Goal: Entertainment & Leisure: Consume media (video, audio)

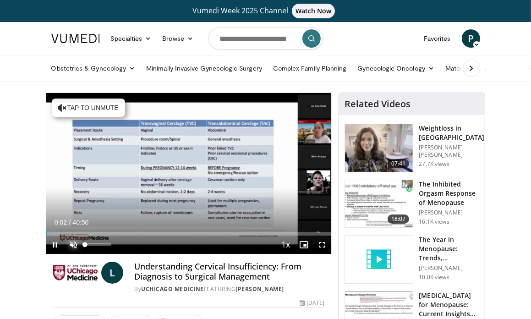
click at [72, 244] on span "Video Player" at bounding box center [74, 245] width 18 height 18
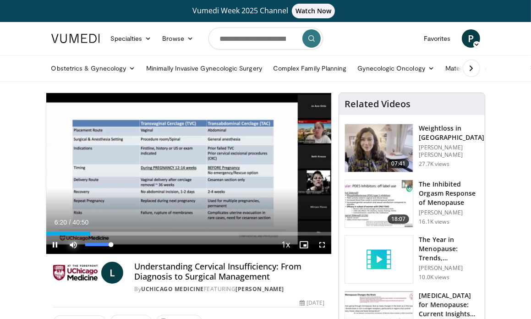
drag, startPoint x: 114, startPoint y: 244, endPoint x: 125, endPoint y: 244, distance: 11.5
click at [125, 244] on div "Mute 100%" at bounding box center [97, 245] width 64 height 18
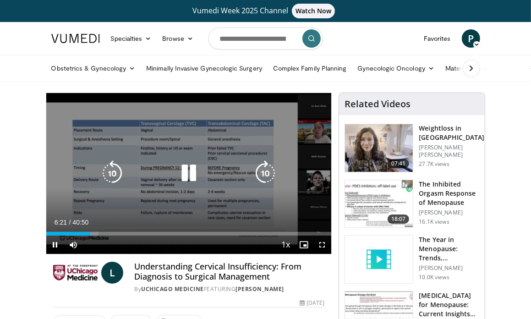
click at [125, 244] on video-js "**********" at bounding box center [189, 173] width 286 height 161
click at [257, 170] on icon "Video Player" at bounding box center [266, 173] width 26 height 26
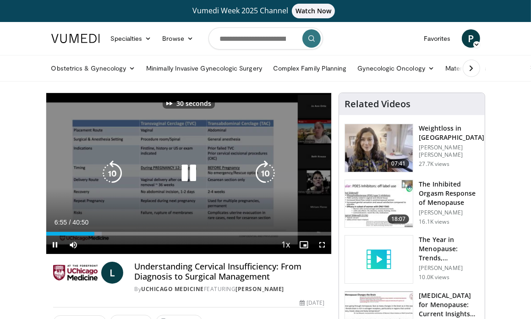
click at [257, 170] on icon "Video Player" at bounding box center [266, 173] width 26 height 26
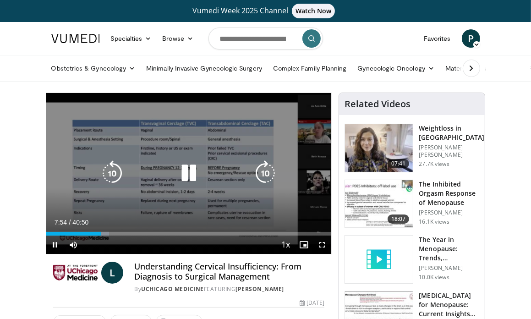
click at [261, 170] on icon "Video Player" at bounding box center [266, 173] width 26 height 26
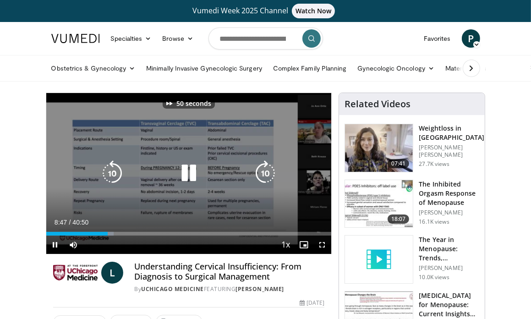
click at [261, 170] on icon "Video Player" at bounding box center [266, 173] width 26 height 26
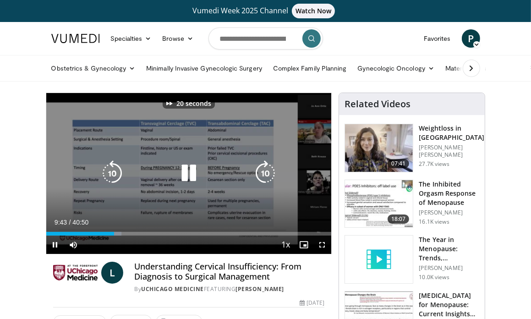
click at [261, 170] on icon "Video Player" at bounding box center [266, 173] width 26 height 26
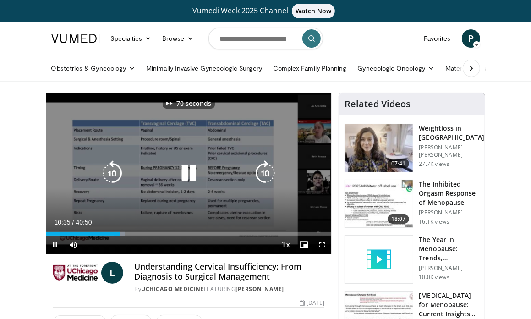
click at [261, 170] on icon "Video Player" at bounding box center [266, 173] width 26 height 26
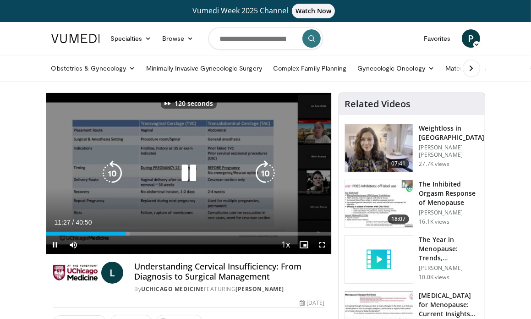
click at [261, 170] on icon "Video Player" at bounding box center [266, 173] width 26 height 26
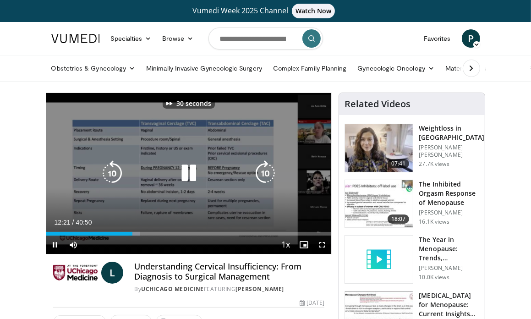
click at [261, 170] on icon "Video Player" at bounding box center [266, 173] width 26 height 26
